Goal: Task Accomplishment & Management: Use online tool/utility

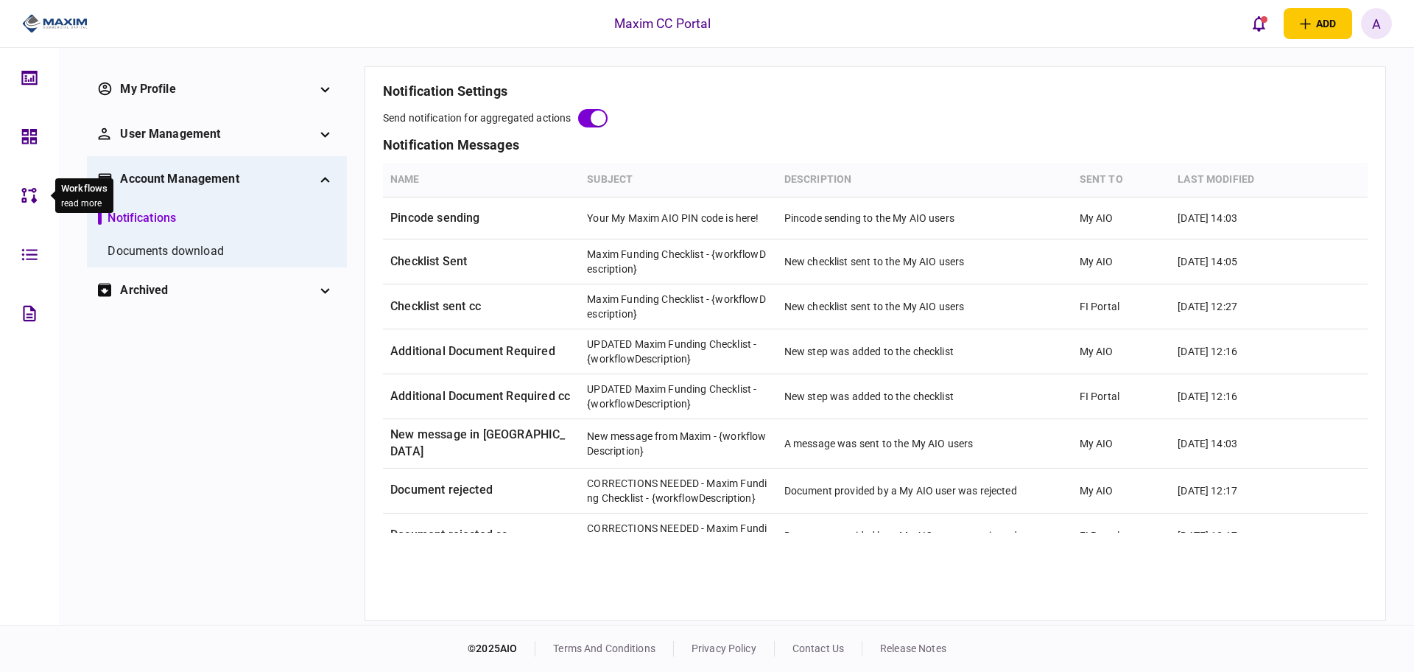
click at [26, 189] on icon at bounding box center [28, 194] width 15 height 15
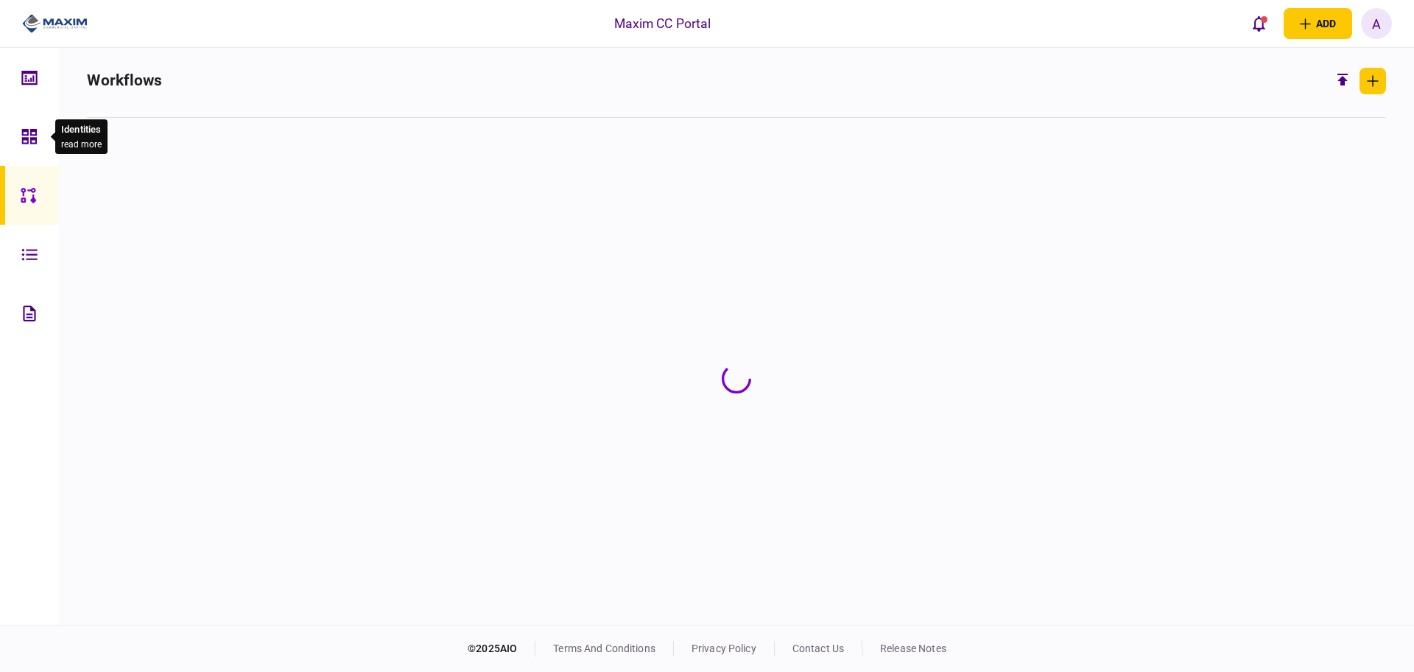
click at [30, 137] on icon at bounding box center [29, 136] width 15 height 15
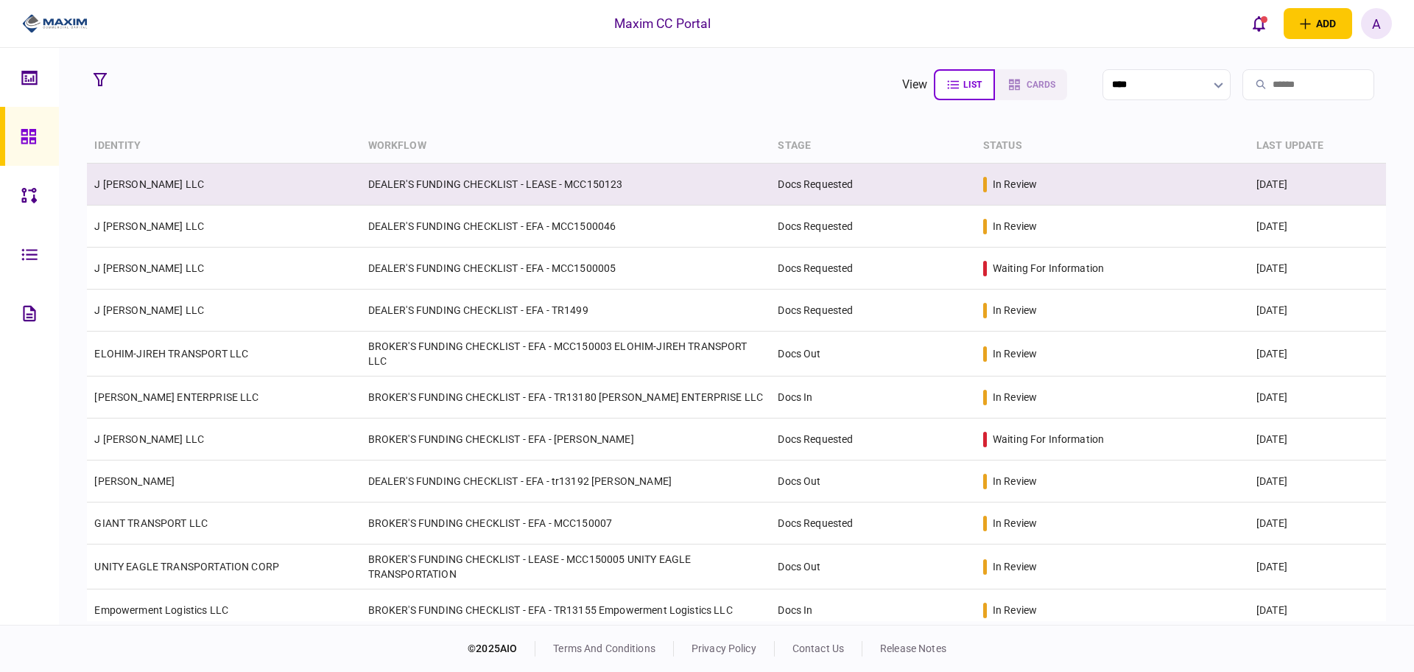
click at [463, 190] on td "DEALER'S FUNDING CHECKLIST - LEASE - MCC150123" at bounding box center [566, 185] width 410 height 42
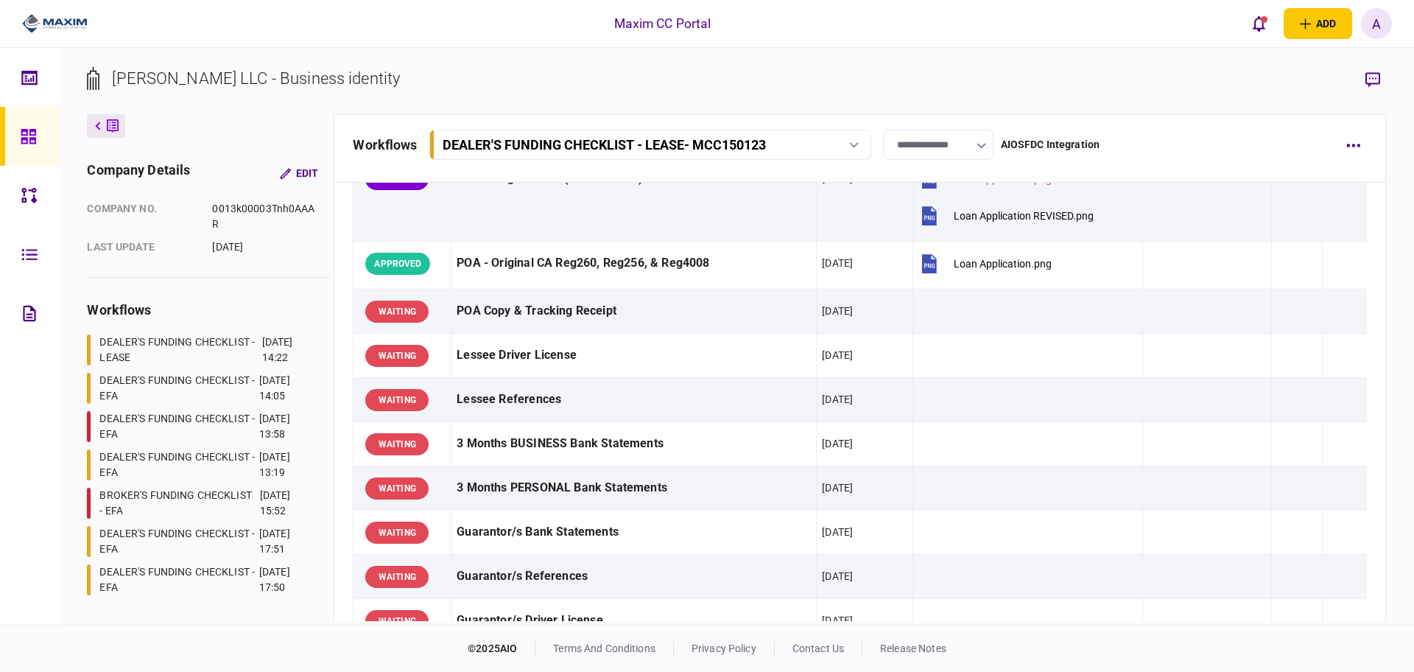
scroll to position [194, 0]
click at [303, 367] on footer "© 2025 AIO terms and conditions privacy policy contact us release notes" at bounding box center [707, 648] width 1414 height 47
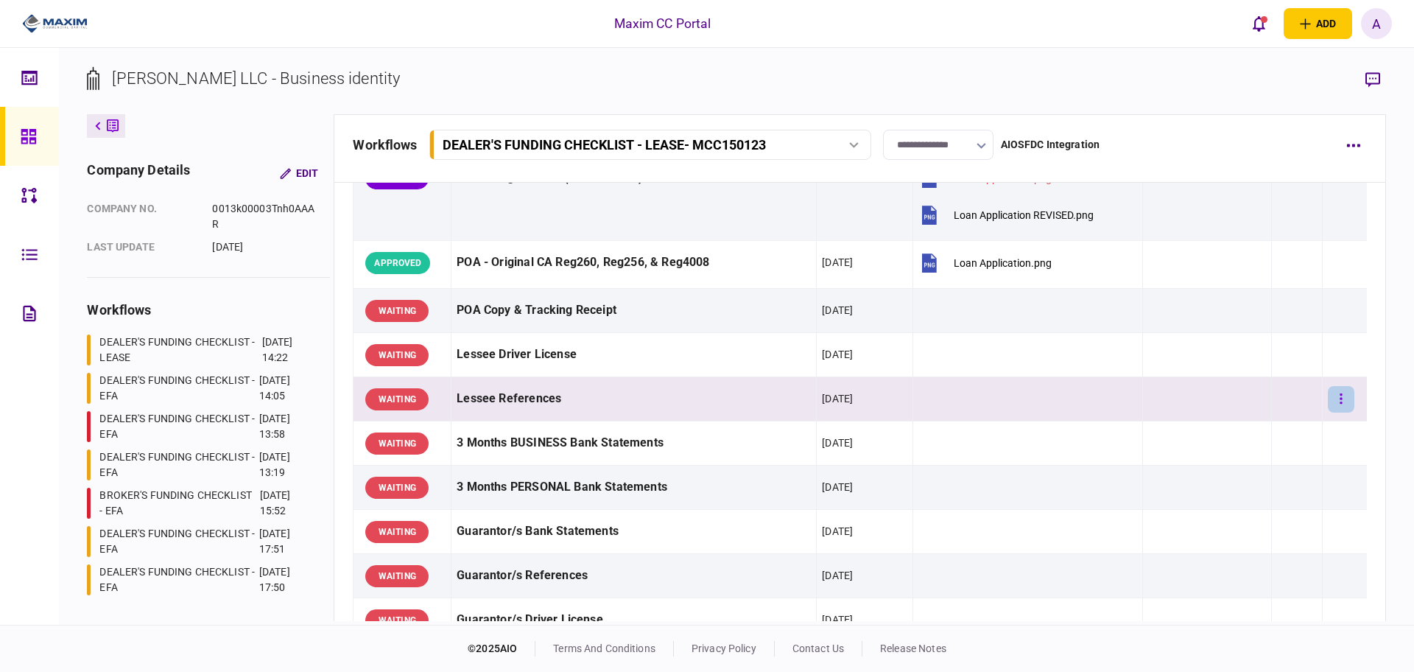
click at [886, 367] on button "button" at bounding box center [1341, 399] width 27 height 27
click at [886, 57] on div at bounding box center [707, 336] width 1414 height 672
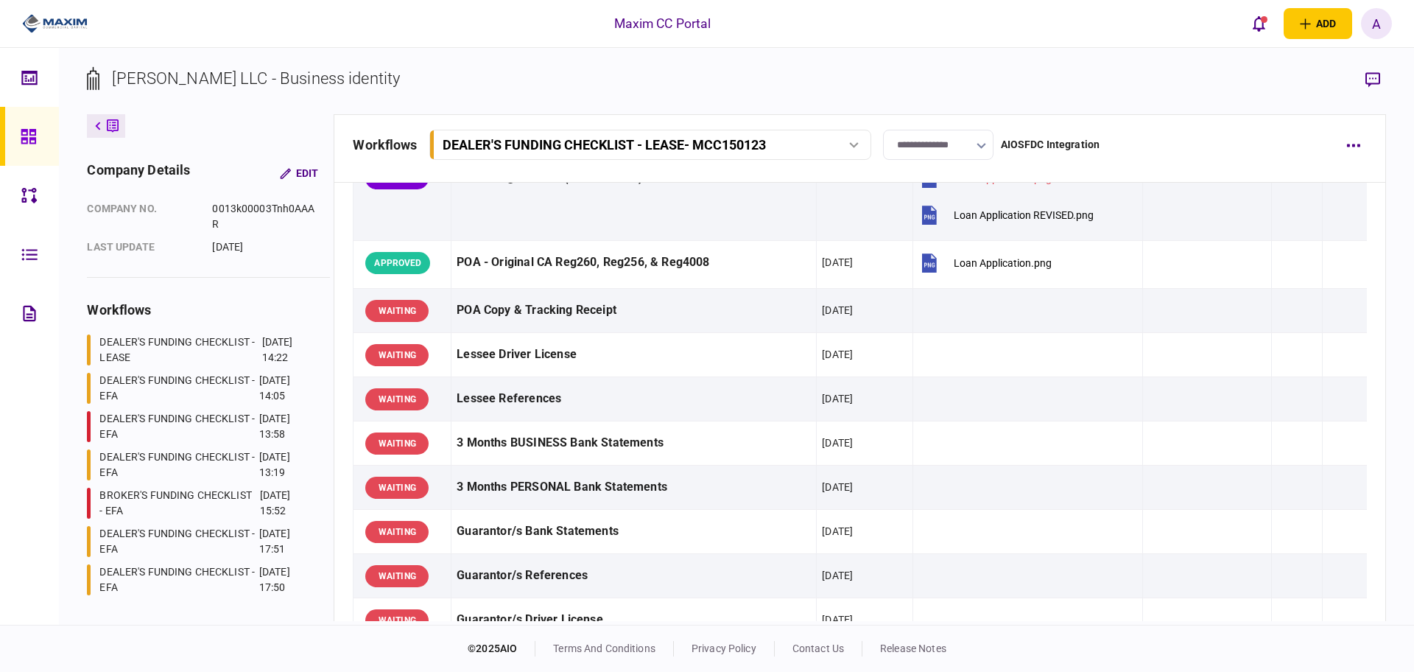
scroll to position [0, 0]
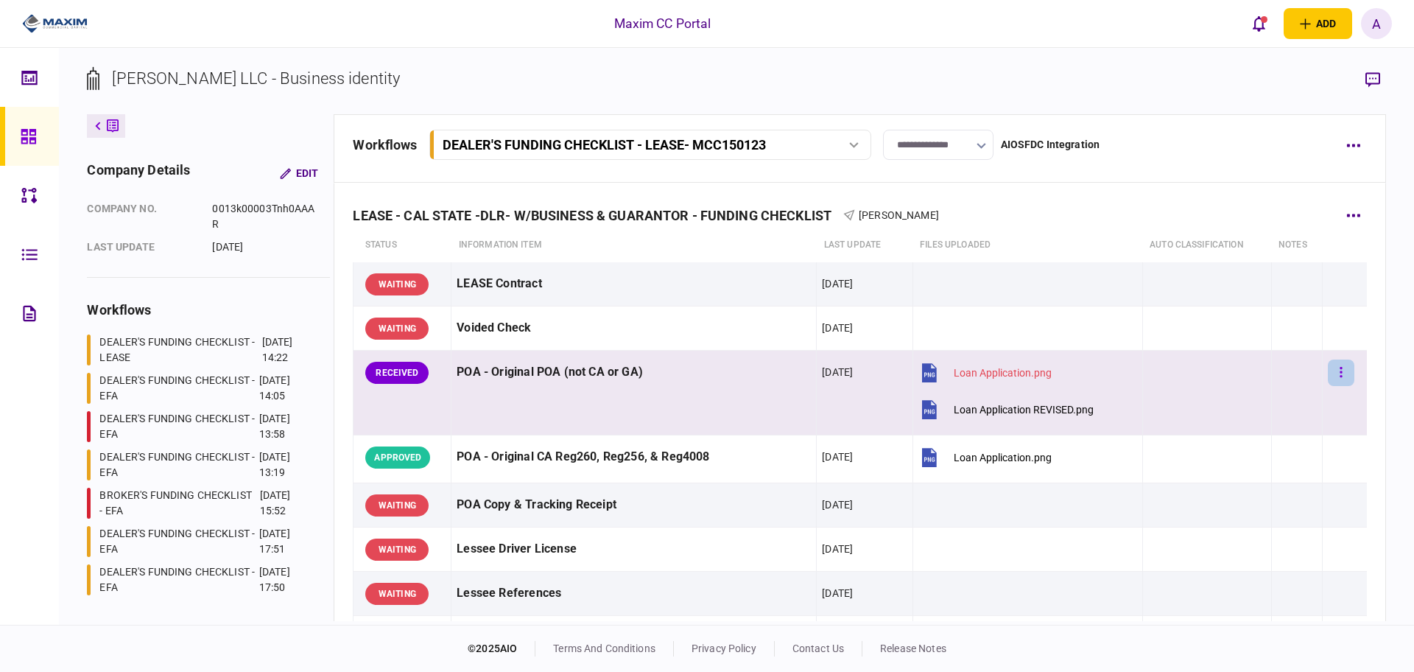
click at [886, 367] on button "button" at bounding box center [1341, 372] width 27 height 27
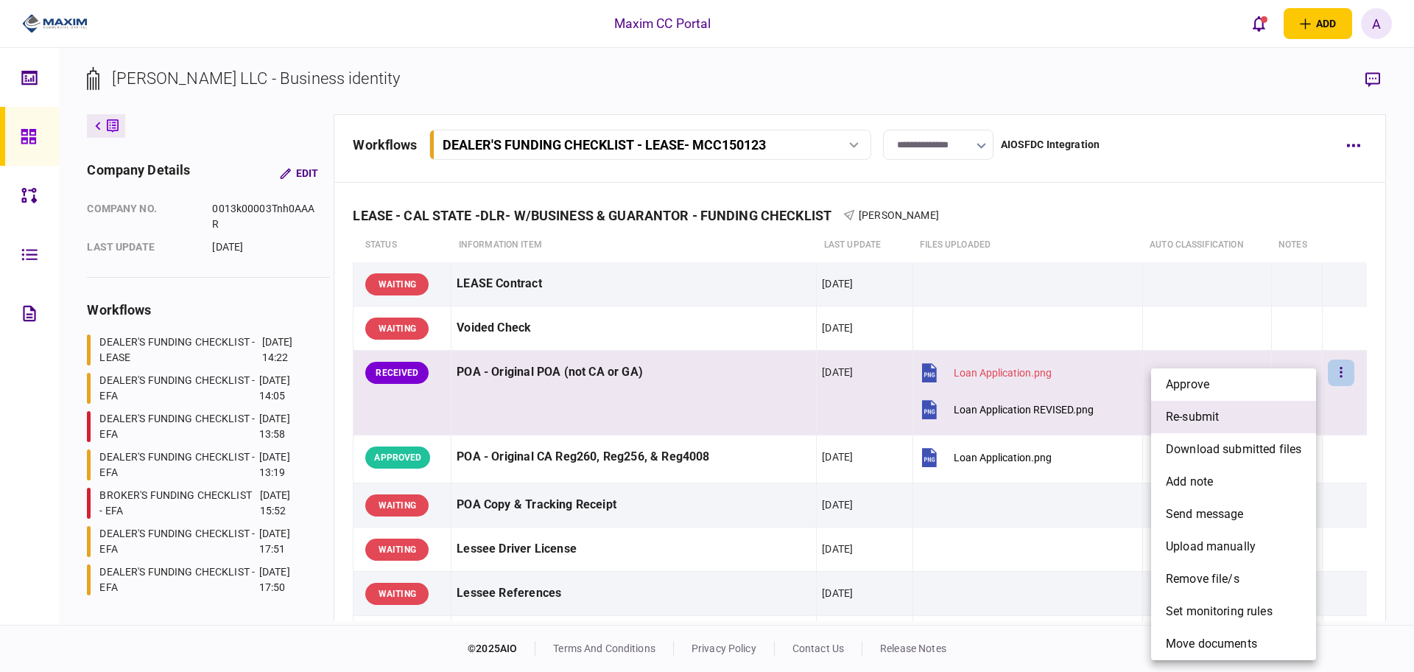
click at [886, 367] on li "re-submit" at bounding box center [1233, 417] width 165 height 32
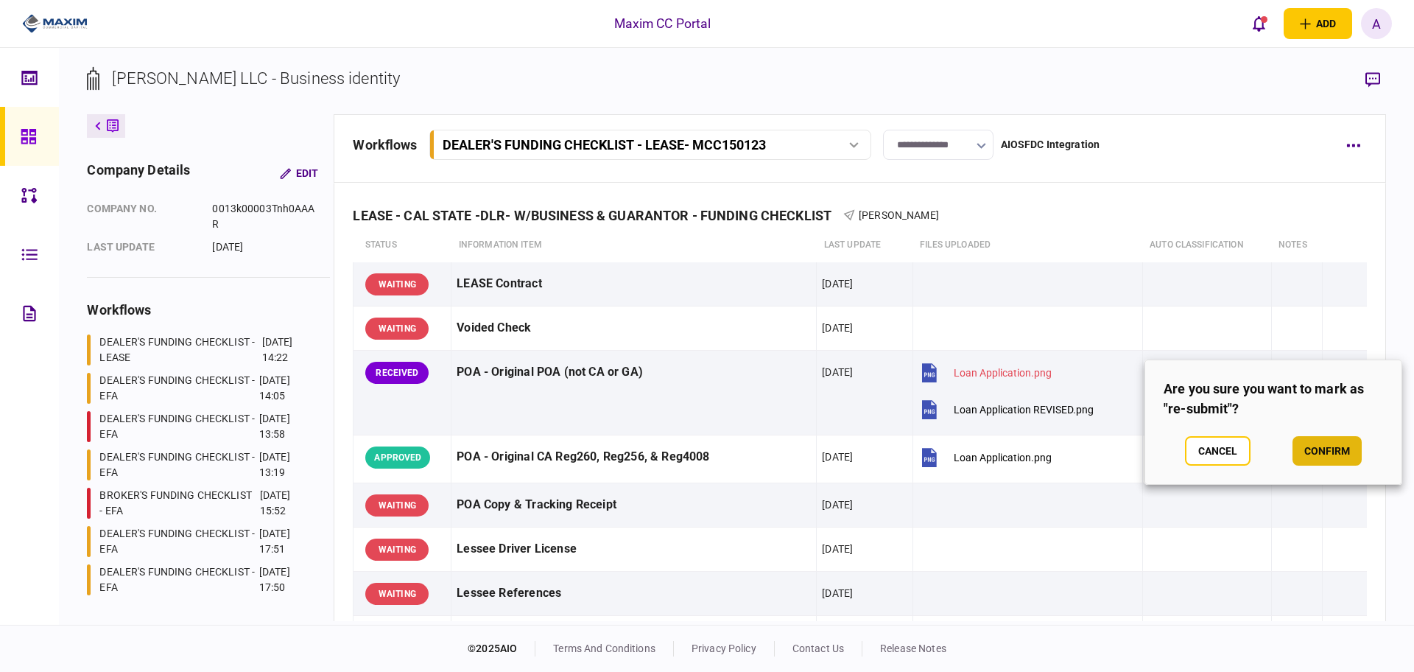
click at [886, 367] on button "confirm" at bounding box center [1327, 450] width 69 height 29
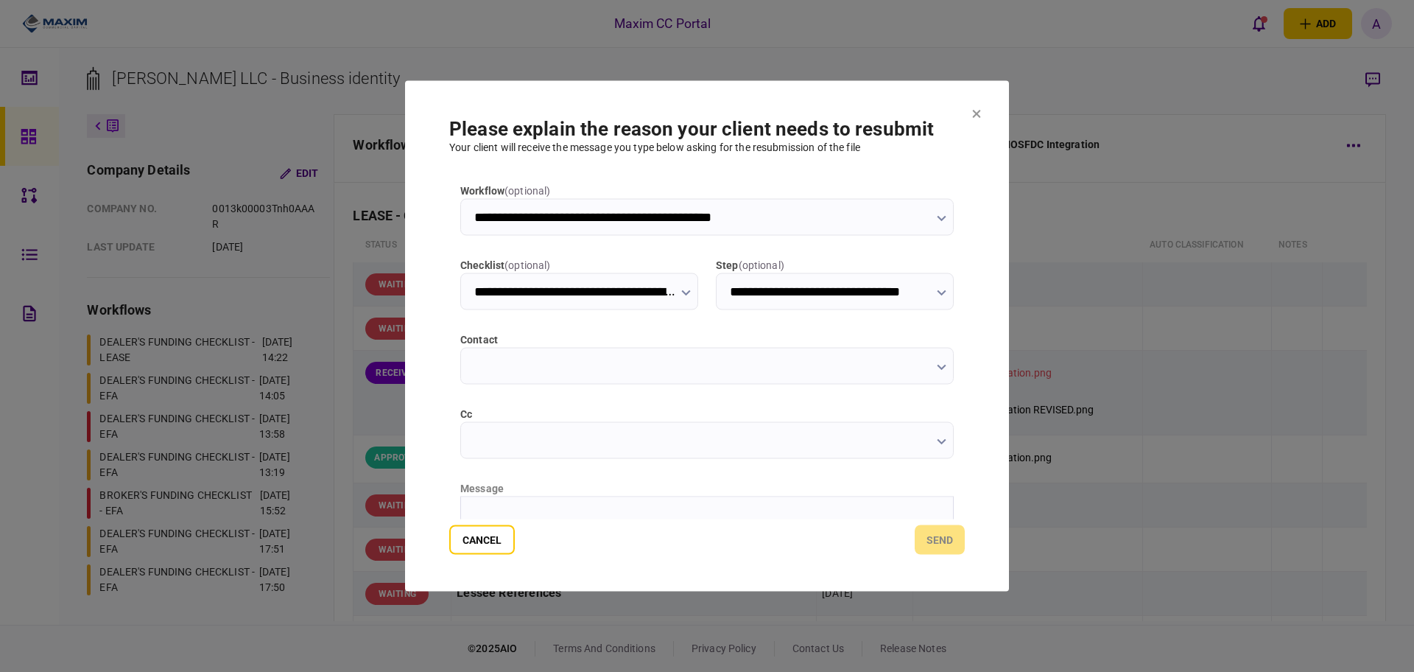
type input "**********"
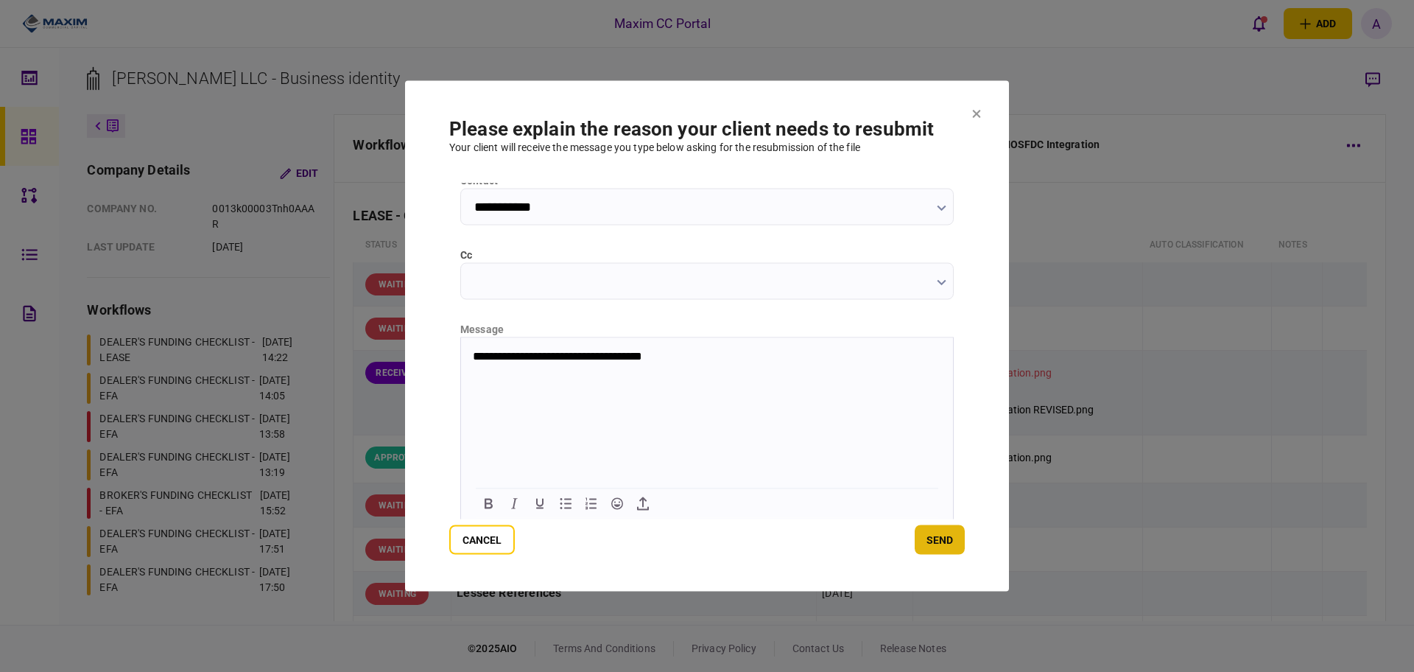
click at [886, 367] on button "send" at bounding box center [940, 539] width 50 height 29
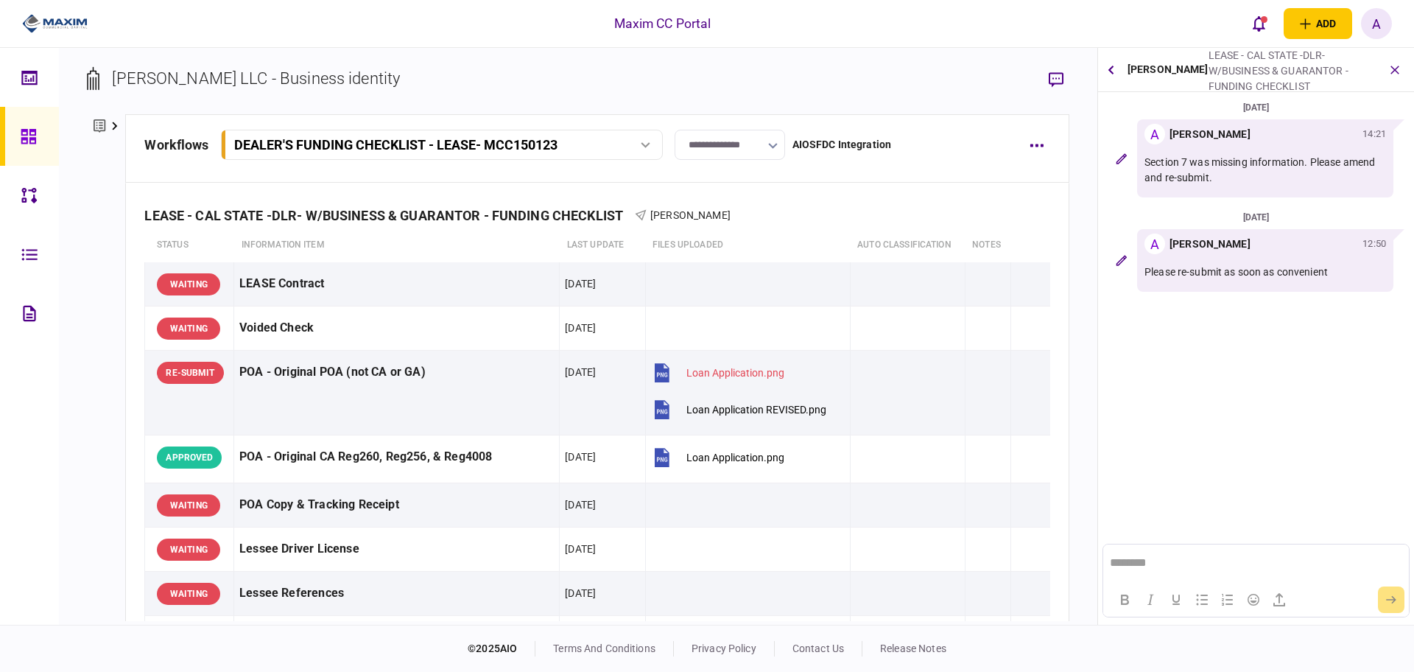
click at [886, 367] on footer "© 2025 AIO terms and conditions privacy policy contact us release notes" at bounding box center [707, 648] width 1414 height 47
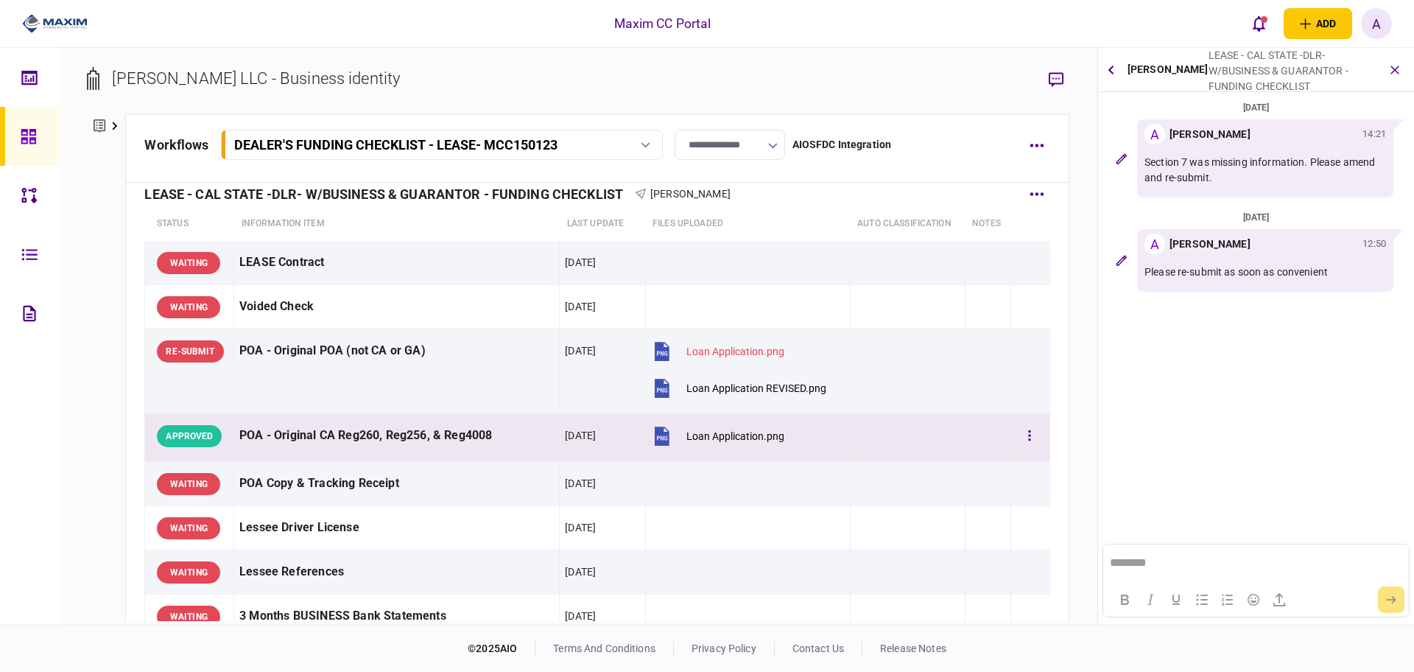
scroll to position [22, 0]
